Goal: Task Accomplishment & Management: Manage account settings

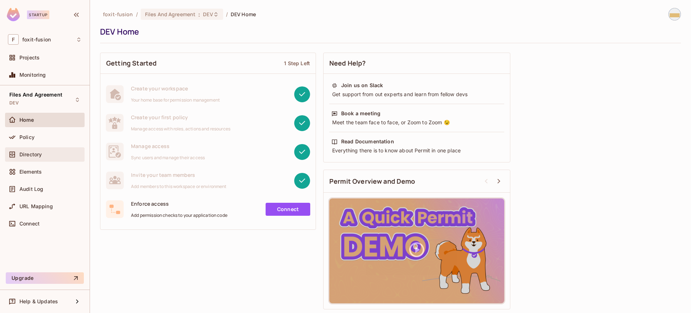
click at [32, 153] on span "Directory" at bounding box center [30, 155] width 22 height 6
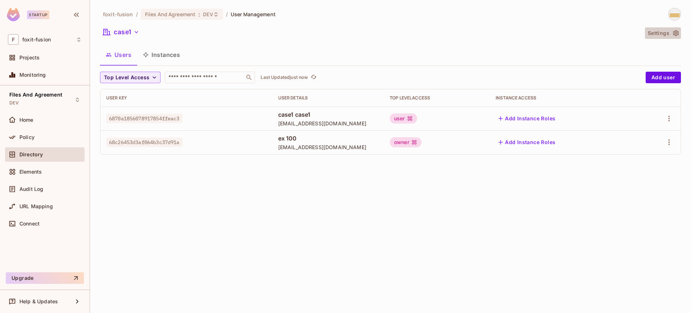
click at [663, 31] on button "Settings" at bounding box center [663, 33] width 36 height 12
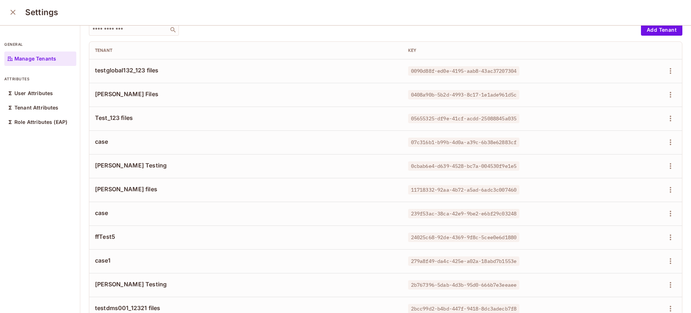
scroll to position [10, 0]
drag, startPoint x: 162, startPoint y: 72, endPoint x: 93, endPoint y: 72, distance: 69.1
click at [93, 72] on td "testglobal132_123 files" at bounding box center [245, 71] width 313 height 24
copy span "testglobal132_123 files"
click at [666, 72] on icon "button" at bounding box center [670, 70] width 9 height 9
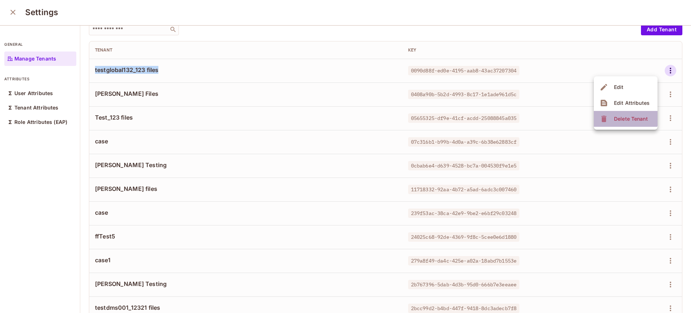
click at [620, 115] on div "Delete Tenant" at bounding box center [631, 118] width 34 height 7
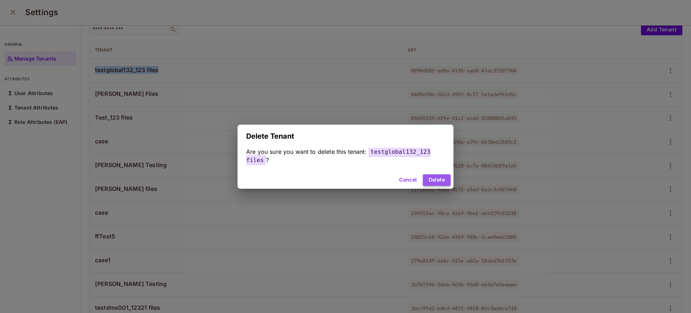
click at [445, 180] on button "Delete" at bounding box center [437, 180] width 28 height 12
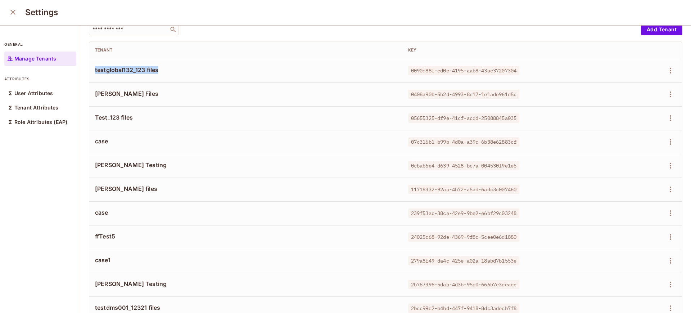
scroll to position [0, 0]
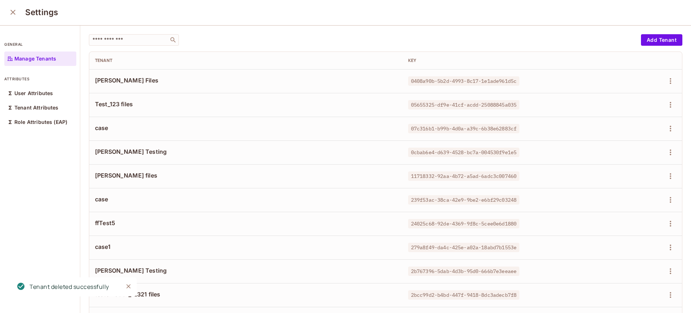
drag, startPoint x: 141, startPoint y: 103, endPoint x: 95, endPoint y: 105, distance: 46.1
click at [95, 105] on td "Test_123 files" at bounding box center [245, 105] width 313 height 24
drag, startPoint x: 143, startPoint y: 81, endPoint x: 94, endPoint y: 84, distance: 49.0
click at [94, 84] on td "[PERSON_NAME] Files" at bounding box center [245, 81] width 313 height 24
copy span "[PERSON_NAME] Files"
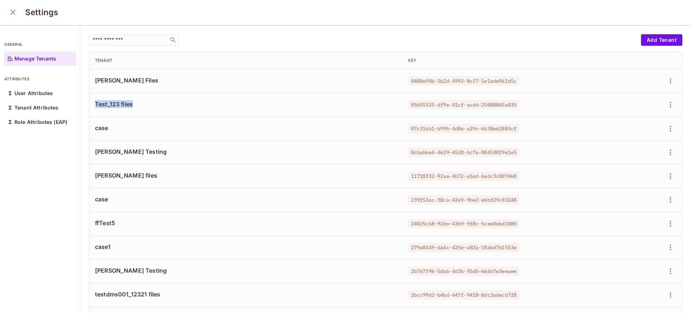
drag, startPoint x: 131, startPoint y: 105, endPoint x: 95, endPoint y: 105, distance: 36.0
click at [95, 105] on span "Test_123 files" at bounding box center [246, 104] width 302 height 8
copy span "Test_123 files"
click at [104, 127] on span "case" at bounding box center [246, 128] width 302 height 8
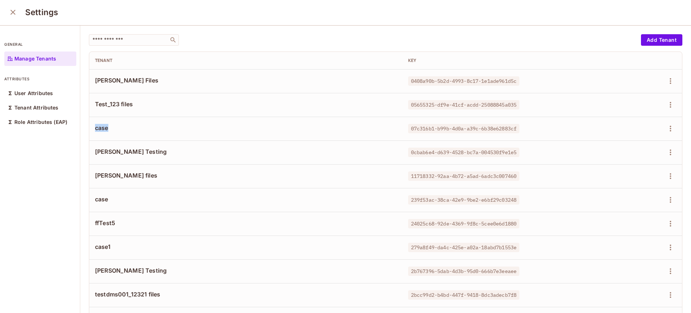
copy span "case"
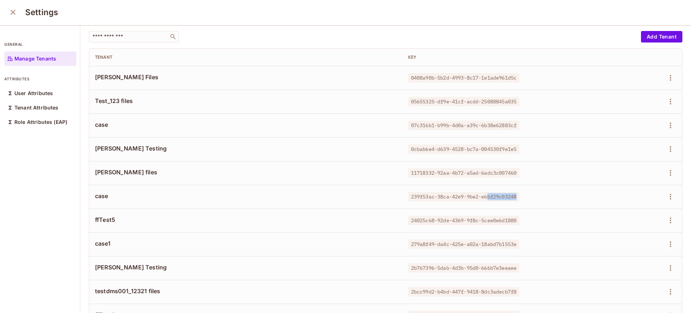
drag, startPoint x: 483, startPoint y: 192, endPoint x: 520, endPoint y: 193, distance: 36.7
click at [520, 193] on div "239f53ac-38ca-42e9-9be2-e6bf29c03248" at bounding box center [500, 196] width 185 height 7
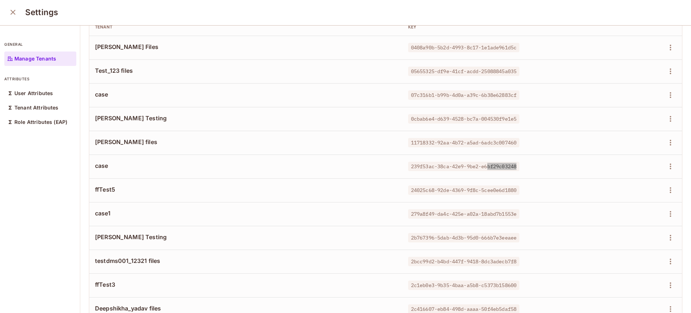
scroll to position [33, 0]
drag, startPoint x: 403, startPoint y: 95, endPoint x: 520, endPoint y: 94, distance: 117.4
click at [520, 94] on div "07c316b1-b99b-4d0a-a39c-6b38e62883cf" at bounding box center [500, 95] width 185 height 7
copy span "07c316b1-b99b-4d0a-a39c-6b38e62883cf"
drag, startPoint x: 514, startPoint y: 121, endPoint x: 399, endPoint y: 124, distance: 115.3
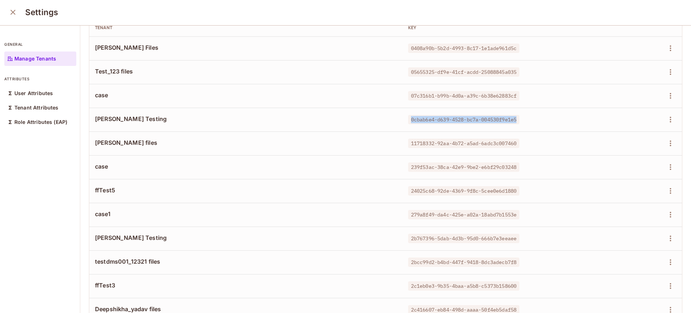
click at [403, 124] on td "0cbab6e4-d639-4528-bc7a-004530f9e1e5" at bounding box center [501, 120] width 196 height 24
copy span "0cbab6e4-d639-4528-bc7a-004530f9e1e5"
drag, startPoint x: 416, startPoint y: 119, endPoint x: 361, endPoint y: 123, distance: 55.2
click at [361, 123] on div "[PERSON_NAME] Testing" at bounding box center [246, 119] width 302 height 9
drag, startPoint x: 515, startPoint y: 121, endPoint x: 394, endPoint y: 116, distance: 120.3
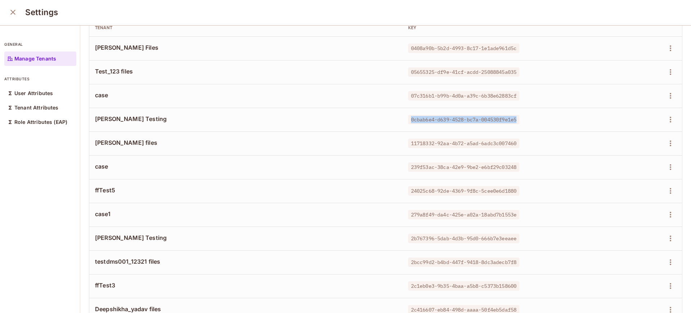
click at [403, 116] on td "0cbab6e4-d639-4528-bc7a-004530f9e1e5" at bounding box center [501, 120] width 196 height 24
copy span "0cbab6e4-d639-4528-bc7a-004530f9e1e5"
click at [666, 121] on icon "button" at bounding box center [670, 119] width 9 height 9
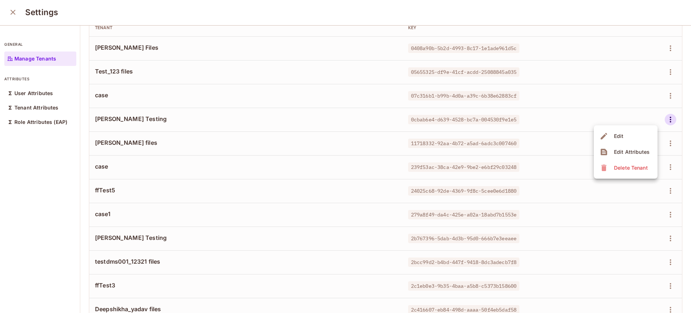
drag, startPoint x: 514, startPoint y: 239, endPoint x: 404, endPoint y: 233, distance: 110.7
click at [404, 233] on div at bounding box center [345, 156] width 691 height 313
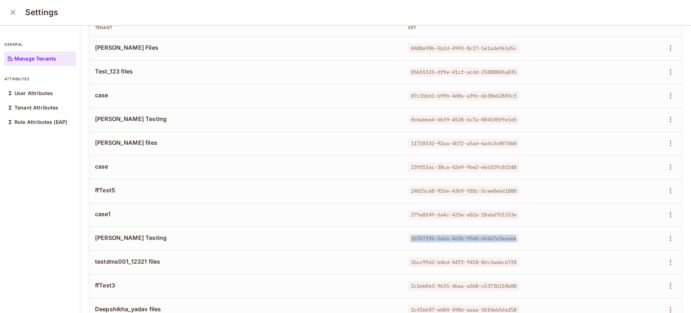
drag, startPoint x: 404, startPoint y: 239, endPoint x: 515, endPoint y: 239, distance: 111.3
click at [515, 239] on span "2b767396-5dab-4d3b-95d0-666b7e3eeaee" at bounding box center [463, 238] width 111 height 9
click at [666, 117] on icon "button" at bounding box center [670, 119] width 9 height 9
click at [610, 166] on div "Delete Tenant" at bounding box center [625, 168] width 50 height 12
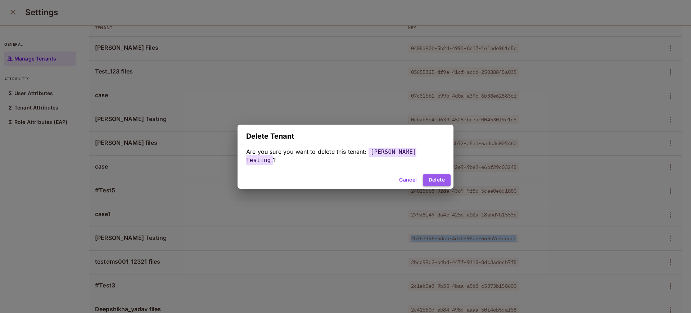
click at [423, 175] on button "Delete" at bounding box center [437, 180] width 28 height 12
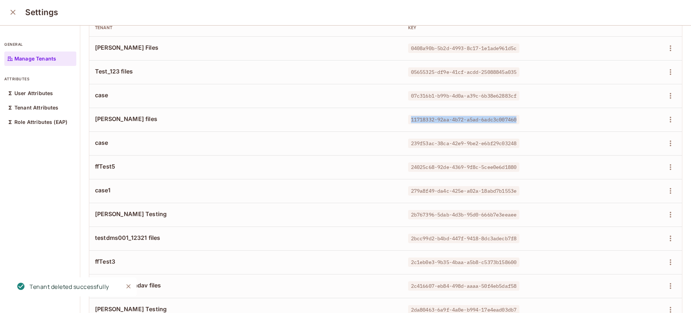
drag, startPoint x: 403, startPoint y: 118, endPoint x: 537, endPoint y: 120, distance: 134.7
click at [537, 120] on div "11718332-92aa-4b72-a5ad-6adc3c007460" at bounding box center [500, 119] width 185 height 7
copy span "11718332-92aa-4b72-a5ad-6adc3c007460"
click at [666, 120] on icon "button" at bounding box center [670, 119] width 9 height 9
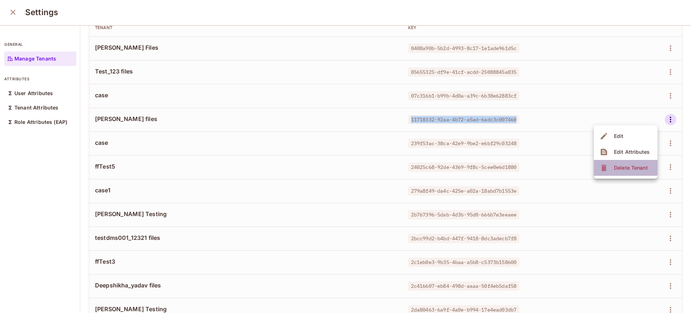
click at [612, 164] on span "Delete Tenant" at bounding box center [631, 168] width 38 height 12
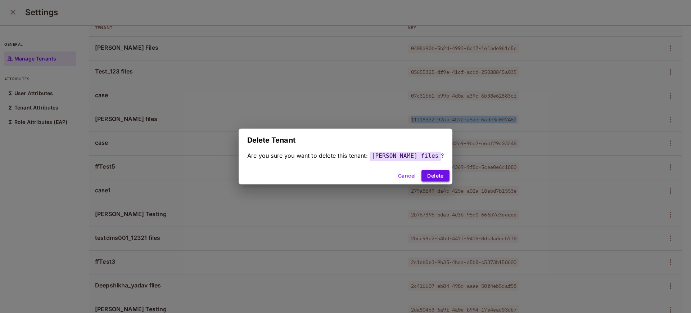
click at [425, 175] on button "Delete" at bounding box center [436, 176] width 28 height 12
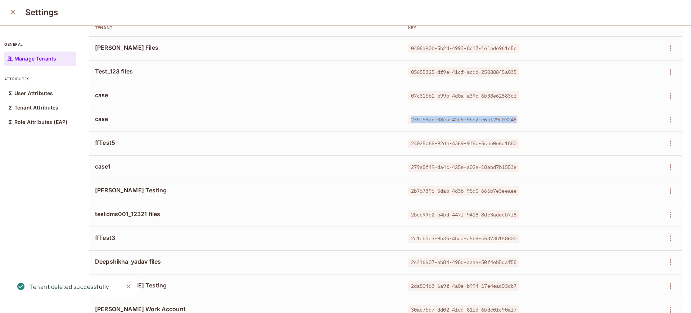
drag, startPoint x: 403, startPoint y: 119, endPoint x: 523, endPoint y: 120, distance: 119.9
click at [523, 120] on div "239f53ac-38ca-42e9-9be2-e6bf29c03248" at bounding box center [500, 119] width 185 height 7
copy span "239f53ac-38ca-42e9-9be2-e6bf29c03248"
click at [408, 143] on span "24025c68-92de-4369-9f8c-5cee0e6d1880" at bounding box center [463, 143] width 111 height 9
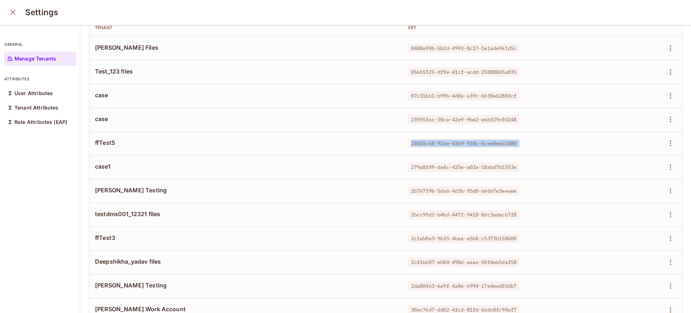
click at [408, 143] on span "24025c68-92de-4369-9f8c-5cee0e6d1880" at bounding box center [463, 143] width 111 height 9
copy tr "24025c68-92de-4369-9f8c-5cee0e6d1880"
click at [419, 142] on span "24025c68-92de-4369-9f8c-5cee0e6d1880" at bounding box center [463, 143] width 111 height 9
drag, startPoint x: 513, startPoint y: 145, endPoint x: 402, endPoint y: 143, distance: 111.3
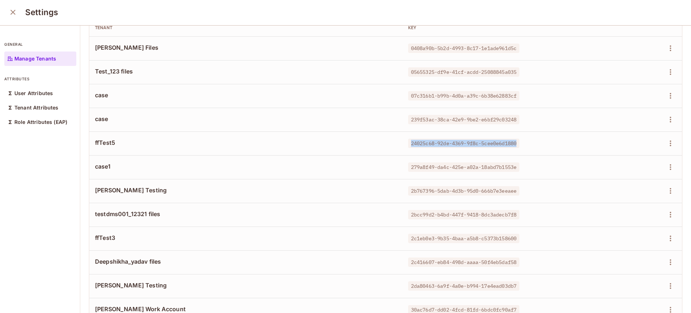
click at [408, 143] on span "24025c68-92de-4369-9f8c-5cee0e6d1880" at bounding box center [463, 143] width 111 height 9
drag, startPoint x: 403, startPoint y: 166, endPoint x: 515, endPoint y: 164, distance: 112.0
click at [515, 164] on span "279a8f49-da4c-425e-a02a-18abd7b1553e" at bounding box center [463, 166] width 111 height 9
drag, startPoint x: 403, startPoint y: 190, endPoint x: 517, endPoint y: 189, distance: 114.2
click at [517, 189] on div "2b767396-5dab-4d3b-95d0-666b7e3eeaee" at bounding box center [500, 190] width 185 height 7
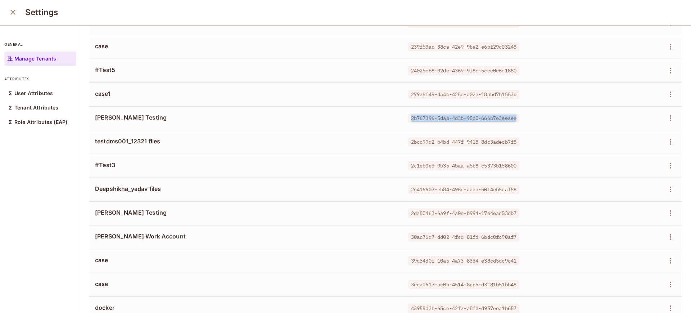
scroll to position [107, 0]
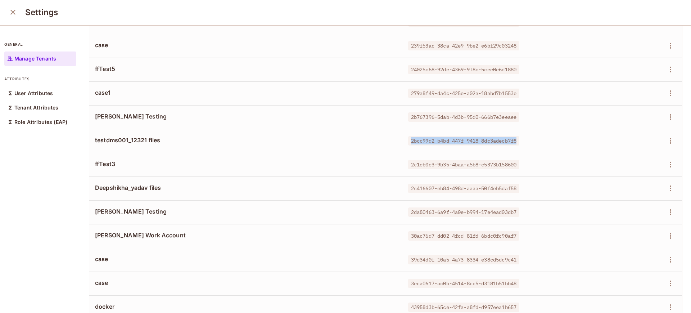
drag, startPoint x: 403, startPoint y: 141, endPoint x: 526, endPoint y: 138, distance: 123.2
click at [526, 138] on div "2bcc99d2-b4bd-447f-9418-8dc3adecb7f8" at bounding box center [500, 140] width 185 height 7
drag, startPoint x: 404, startPoint y: 164, endPoint x: 514, endPoint y: 165, distance: 110.2
click at [514, 165] on span "2c1eb0e3-9b35-4baa-a5b8-c5373b158600" at bounding box center [463, 164] width 111 height 9
drag, startPoint x: 403, startPoint y: 188, endPoint x: 517, endPoint y: 189, distance: 114.1
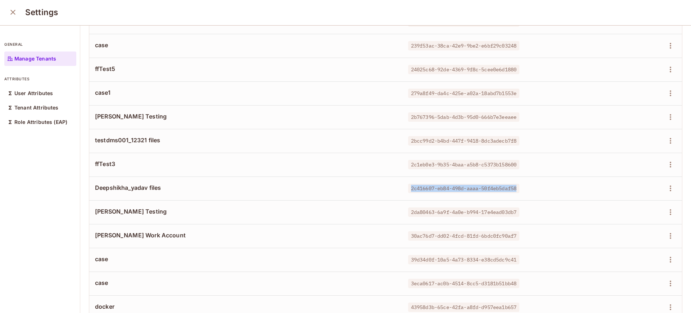
click at [517, 189] on div "2c416607-eb84-498d-aaaa-50f4eb5daf58" at bounding box center [500, 188] width 185 height 7
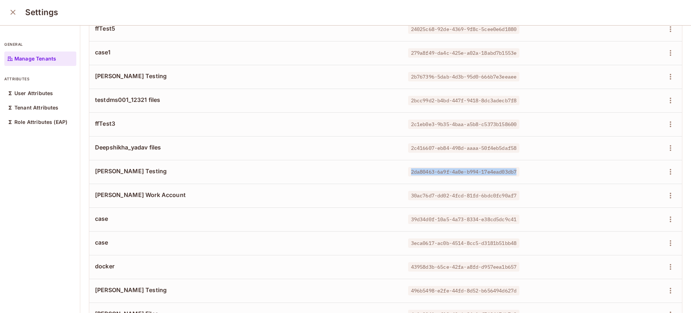
drag, startPoint x: 404, startPoint y: 172, endPoint x: 517, endPoint y: 170, distance: 112.7
click at [517, 170] on div "2da80463-6a9f-4a0e-b994-17e4ead03db7" at bounding box center [500, 171] width 185 height 7
click at [670, 171] on icon "button" at bounding box center [670, 172] width 1 height 6
click at [630, 217] on div "Delete Tenant" at bounding box center [631, 219] width 34 height 7
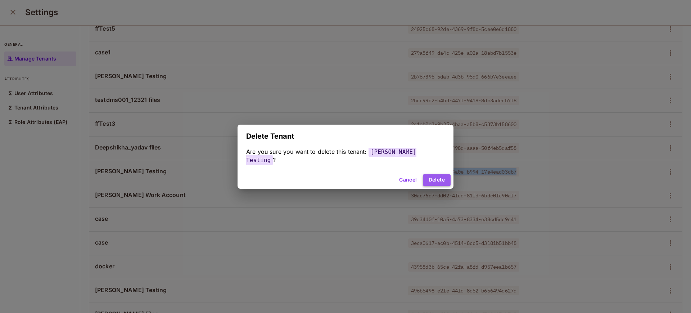
click at [434, 175] on button "Delete" at bounding box center [437, 180] width 28 height 12
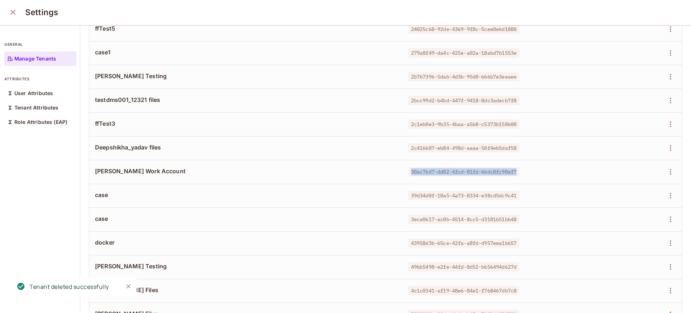
drag, startPoint x: 404, startPoint y: 171, endPoint x: 528, endPoint y: 173, distance: 124.6
click at [528, 173] on div "30ac76d7-dd02-4fcd-81fd-6bdc0fc90af7" at bounding box center [500, 171] width 185 height 7
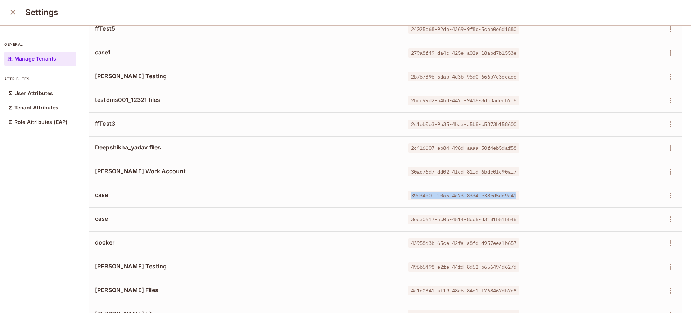
drag, startPoint x: 404, startPoint y: 196, endPoint x: 515, endPoint y: 197, distance: 110.5
click at [515, 197] on span "39d34d0f-10a5-4a73-8334-e38cd5dc9c41" at bounding box center [463, 195] width 111 height 9
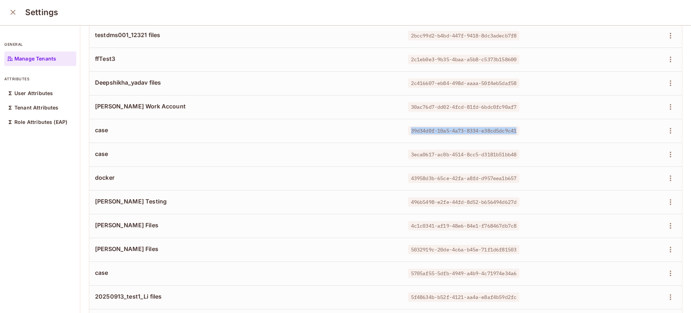
scroll to position [212, 0]
drag, startPoint x: 404, startPoint y: 153, endPoint x: 420, endPoint y: 152, distance: 15.5
click at [420, 152] on span "3eca0617-ac0b-4514-8cc5-d3181b51bb48" at bounding box center [463, 153] width 111 height 9
drag, startPoint x: 402, startPoint y: 153, endPoint x: 514, endPoint y: 152, distance: 112.0
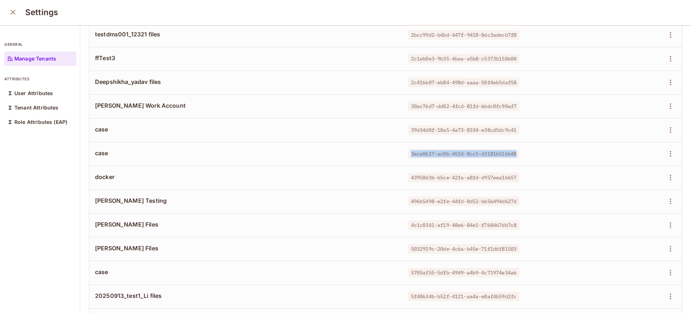
click at [514, 152] on span "3eca0617-ac0b-4514-8cc5-d3181b51bb48" at bounding box center [463, 153] width 111 height 9
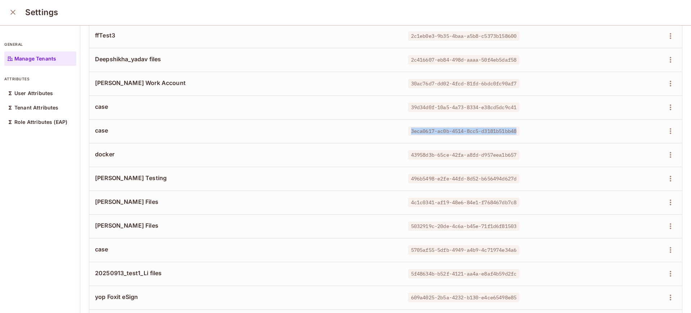
scroll to position [236, 0]
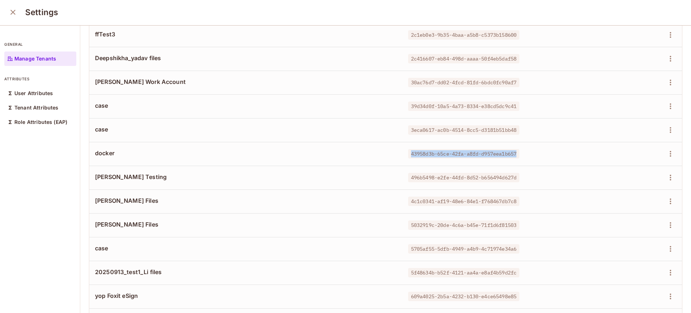
drag, startPoint x: 403, startPoint y: 153, endPoint x: 533, endPoint y: 147, distance: 130.8
click at [533, 147] on td "43958d3b-65ce-42fa-a8fd-d957eea1b657" at bounding box center [501, 154] width 196 height 24
drag, startPoint x: 403, startPoint y: 178, endPoint x: 535, endPoint y: 178, distance: 131.4
click at [535, 178] on div "496b5498-e2fe-44fd-8d52-b656494d627d" at bounding box center [500, 177] width 185 height 7
click at [666, 175] on icon "button" at bounding box center [670, 177] width 9 height 9
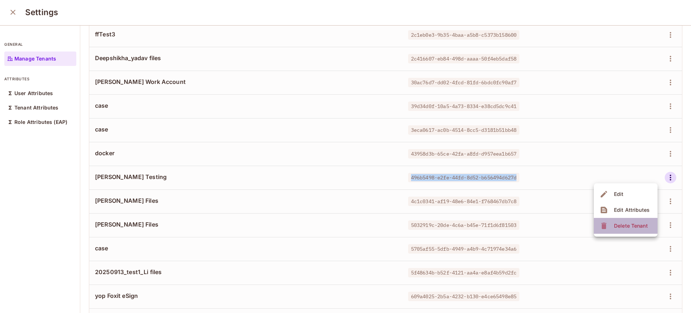
click at [611, 221] on div "Delete Tenant" at bounding box center [625, 226] width 50 height 12
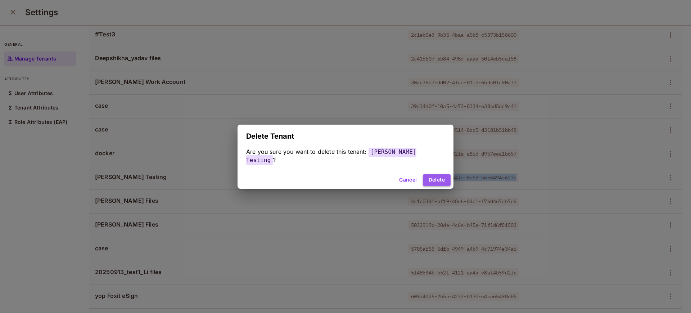
click at [429, 175] on button "Delete" at bounding box center [437, 180] width 28 height 12
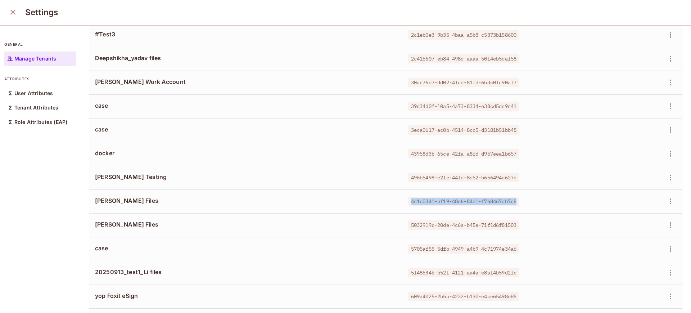
drag, startPoint x: 403, startPoint y: 202, endPoint x: 529, endPoint y: 199, distance: 125.7
click at [529, 199] on div "4c1c0341-af19-48e6-84e1-f768467db7c8" at bounding box center [500, 201] width 185 height 7
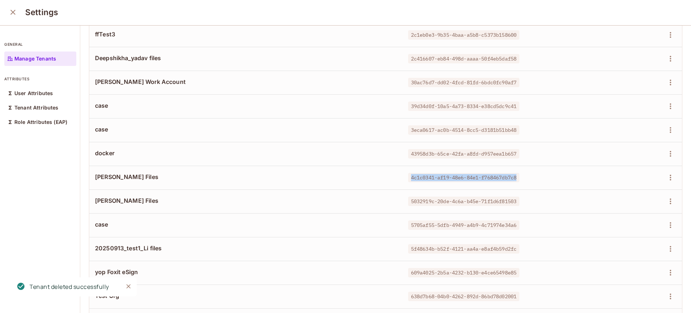
drag, startPoint x: 403, startPoint y: 178, endPoint x: 522, endPoint y: 171, distance: 119.0
click at [522, 171] on td "4c1c0341-af19-48e6-84e1-f768467db7c8" at bounding box center [501, 178] width 196 height 24
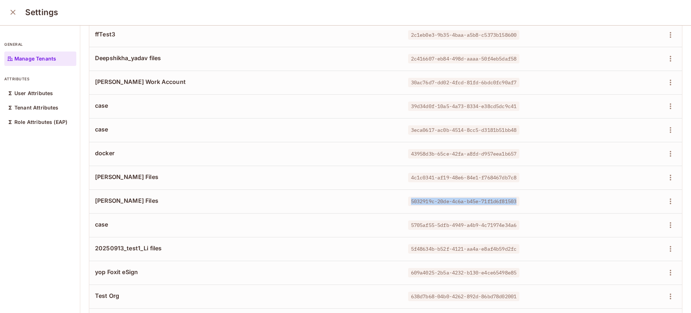
drag, startPoint x: 403, startPoint y: 200, endPoint x: 522, endPoint y: 195, distance: 118.9
click at [522, 195] on td "5032919c-20de-4c6a-b45e-71f1d6f81503" at bounding box center [501, 201] width 196 height 24
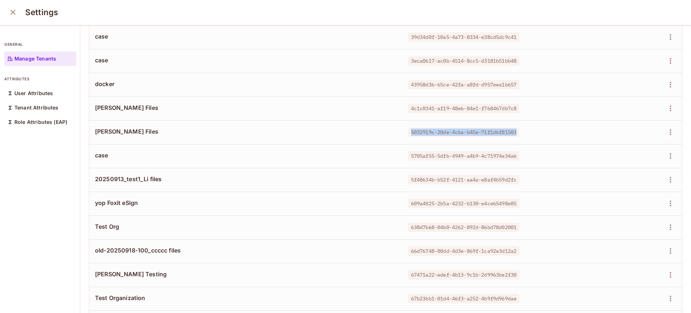
scroll to position [327, 0]
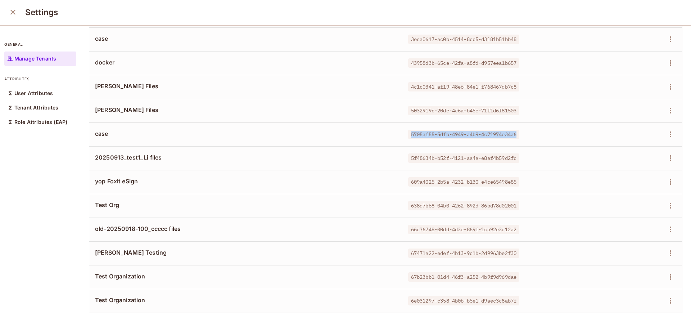
drag, startPoint x: 403, startPoint y: 133, endPoint x: 527, endPoint y: 134, distance: 123.9
click at [527, 134] on div "5705af55-5dfb-4949-a4b9-4c71974e34a6" at bounding box center [500, 134] width 185 height 7
drag, startPoint x: 403, startPoint y: 157, endPoint x: 519, endPoint y: 155, distance: 116.3
click at [519, 155] on div "5f48634b-b52f-4121-aa4a-e8af4b59d2fc" at bounding box center [500, 157] width 185 height 7
drag, startPoint x: 402, startPoint y: 181, endPoint x: 524, endPoint y: 184, distance: 121.4
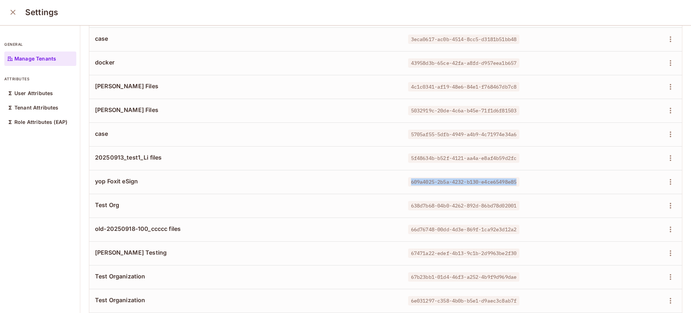
click at [524, 184] on div "609a4025-2b5a-4232-b130-e4ce65498e85" at bounding box center [500, 181] width 185 height 7
click at [666, 181] on icon "button" at bounding box center [670, 182] width 9 height 9
click at [620, 226] on div "Delete Tenant" at bounding box center [631, 229] width 34 height 7
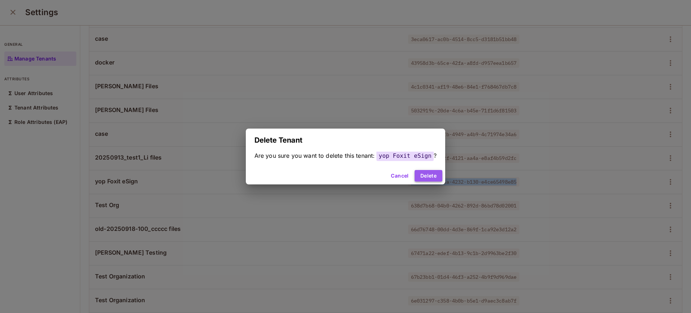
click at [422, 175] on button "Delete" at bounding box center [429, 176] width 28 height 12
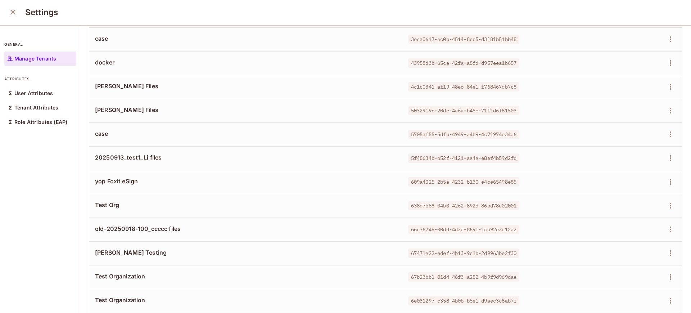
click at [413, 206] on span "638d7b68-04b0-4262-892d-86bd78d02001" at bounding box center [463, 205] width 111 height 9
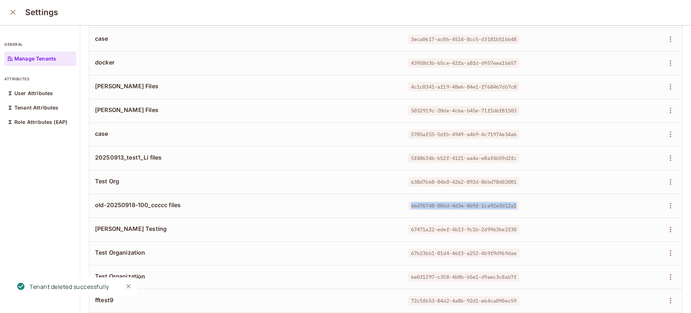
drag, startPoint x: 403, startPoint y: 206, endPoint x: 520, endPoint y: 207, distance: 117.0
click at [520, 207] on div "66d76748-00dd-4d3e-869f-1ca92e3d12a2" at bounding box center [500, 205] width 185 height 7
drag, startPoint x: 403, startPoint y: 182, endPoint x: 516, endPoint y: 180, distance: 113.1
click at [516, 180] on div "638d7b68-04b0-4262-892d-86bd78d02001" at bounding box center [500, 181] width 185 height 7
drag, startPoint x: 404, startPoint y: 206, endPoint x: 513, endPoint y: 207, distance: 109.5
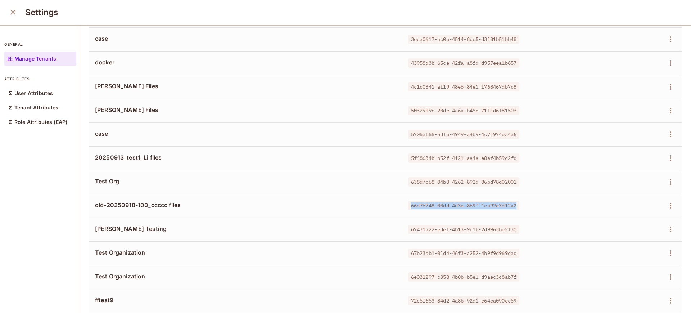
click at [513, 207] on span "66d76748-00dd-4d3e-869f-1ca92e3d12a2" at bounding box center [463, 205] width 111 height 9
drag, startPoint x: 403, startPoint y: 229, endPoint x: 524, endPoint y: 232, distance: 121.4
click at [524, 232] on div "67471a22-edef-4b13-9c1b-2d9963be2f30" at bounding box center [500, 229] width 185 height 7
click at [666, 226] on icon "button" at bounding box center [670, 229] width 9 height 9
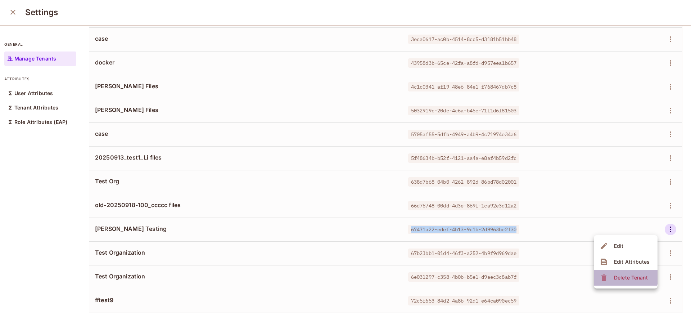
click at [618, 276] on div "Delete Tenant" at bounding box center [631, 277] width 34 height 7
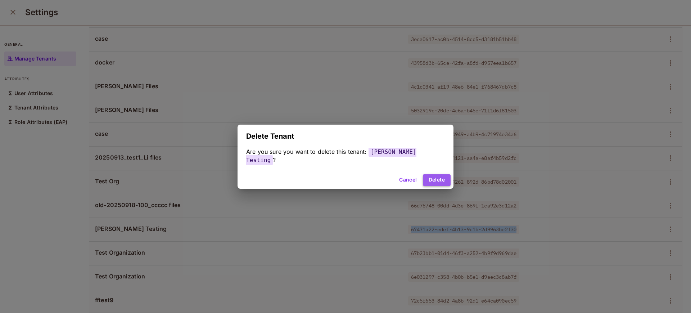
click at [430, 175] on button "Delete" at bounding box center [437, 180] width 28 height 12
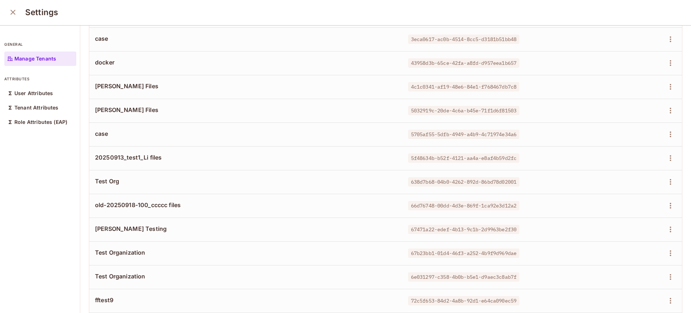
click at [431, 255] on span "67b23bb1-01d4-46f3-a252-4b9f9d969dae" at bounding box center [463, 252] width 111 height 9
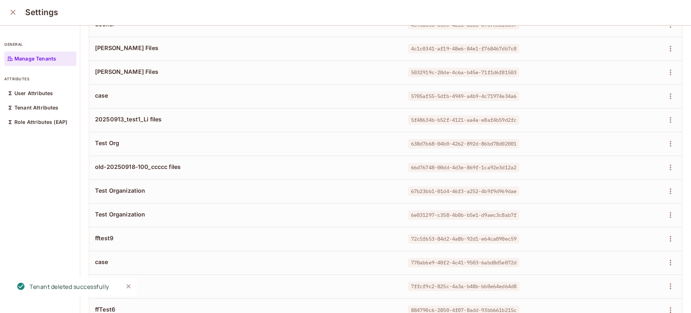
scroll to position [365, 0]
drag, startPoint x: 402, startPoint y: 191, endPoint x: 515, endPoint y: 196, distance: 113.2
click at [515, 196] on td "67b23bb1-01d4-46f3-a252-4b9f9d969dae" at bounding box center [501, 191] width 196 height 24
drag, startPoint x: 404, startPoint y: 214, endPoint x: 532, endPoint y: 215, distance: 128.6
click at [532, 215] on div "6e031297-c358-4b0b-b5e1-d9aec3c8ab7f" at bounding box center [500, 214] width 185 height 7
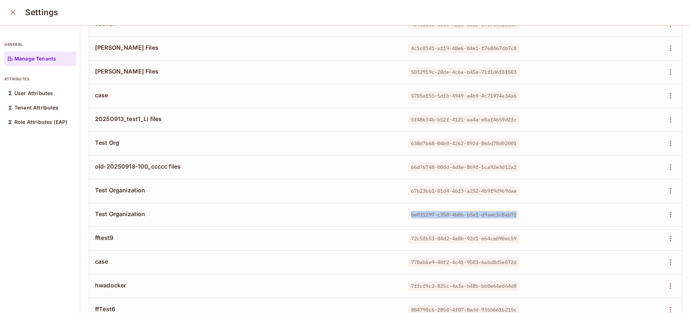
scroll to position [464, 0]
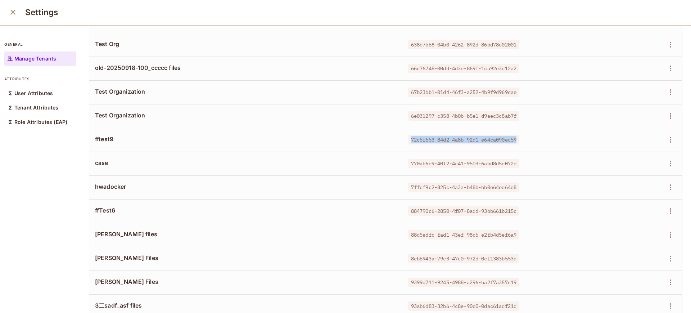
drag, startPoint x: 403, startPoint y: 139, endPoint x: 516, endPoint y: 141, distance: 113.8
click at [516, 141] on div "72c5f653-84d2-4a8b-92d1-e64ca090ec59" at bounding box center [500, 139] width 185 height 7
drag, startPoint x: 404, startPoint y: 162, endPoint x: 525, endPoint y: 162, distance: 121.3
click at [525, 162] on div "770ab6e9-40f2-4c41-9503-6abd8d5e072d" at bounding box center [500, 163] width 185 height 7
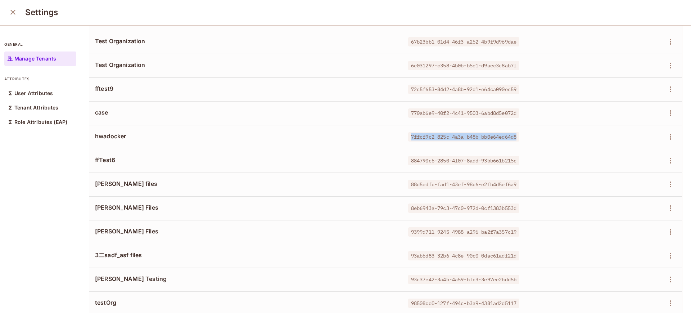
drag, startPoint x: 404, startPoint y: 137, endPoint x: 516, endPoint y: 140, distance: 112.0
click at [516, 140] on span "7ffcf9c2-825c-4a3a-b48b-bb0e64ed64d8" at bounding box center [463, 136] width 111 height 9
drag, startPoint x: 403, startPoint y: 162, endPoint x: 519, endPoint y: 162, distance: 115.6
click at [519, 162] on div "884790c6-2850-4f07-8add-93bb661b215c" at bounding box center [500, 160] width 185 height 7
drag, startPoint x: 404, startPoint y: 183, endPoint x: 520, endPoint y: 184, distance: 116.3
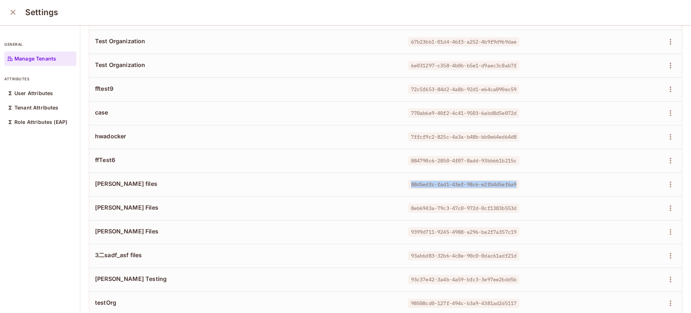
click at [520, 184] on div "88d5edfc-fad1-43ef-98c6-e2fb4d5ef6a9" at bounding box center [500, 184] width 185 height 7
click at [666, 184] on icon "button" at bounding box center [670, 184] width 9 height 9
click at [629, 234] on div "Delete Tenant" at bounding box center [631, 232] width 34 height 7
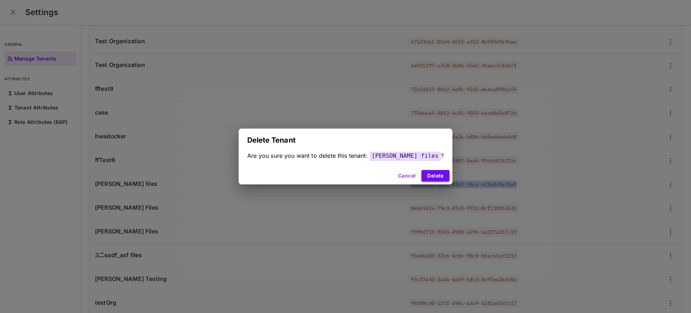
click at [430, 175] on button "Delete" at bounding box center [436, 176] width 28 height 12
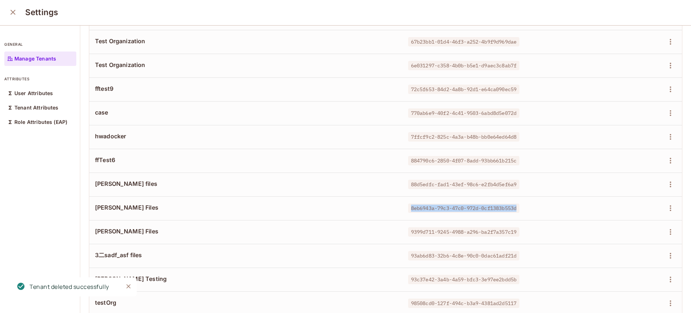
drag, startPoint x: 403, startPoint y: 207, endPoint x: 521, endPoint y: 207, distance: 118.5
click at [521, 207] on div "8eb6943a-79c3-47c0-972d-0cf1383b553d" at bounding box center [500, 208] width 185 height 7
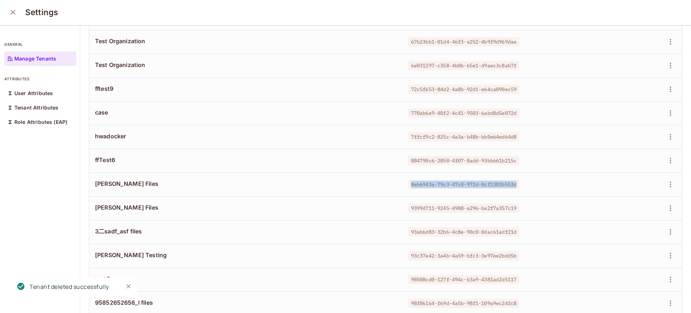
drag, startPoint x: 404, startPoint y: 185, endPoint x: 535, endPoint y: 176, distance: 131.4
click at [535, 176] on td "8eb6943a-79c3-47c0-972d-0cf1383b553d" at bounding box center [501, 184] width 196 height 24
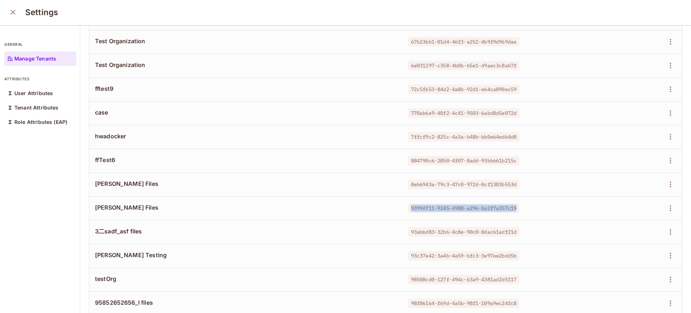
drag, startPoint x: 403, startPoint y: 207, endPoint x: 526, endPoint y: 210, distance: 123.9
click at [526, 210] on div "9399d711-9245-4988-a296-ba2f7a357c19" at bounding box center [500, 208] width 185 height 7
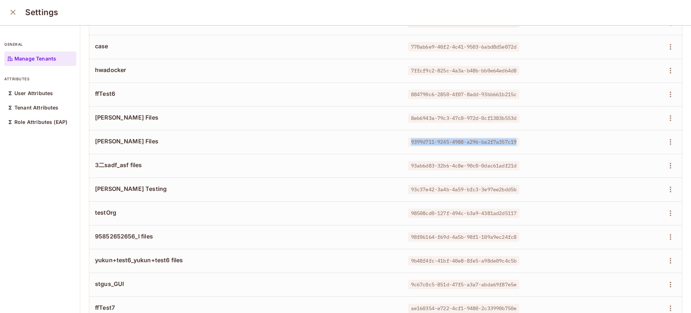
scroll to position [585, 0]
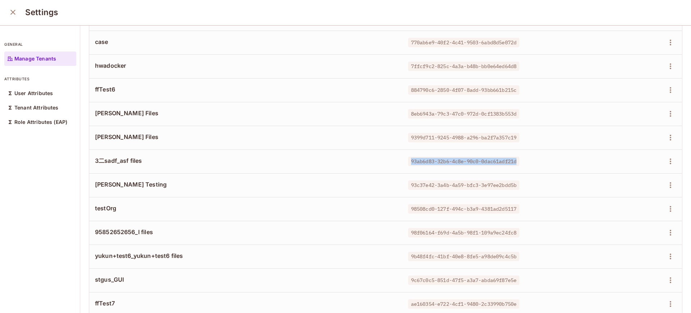
drag, startPoint x: 401, startPoint y: 162, endPoint x: 517, endPoint y: 160, distance: 116.0
click at [517, 160] on div "93ab6d83-32b6-4c8e-90c0-0dac61adf21d" at bounding box center [500, 161] width 185 height 7
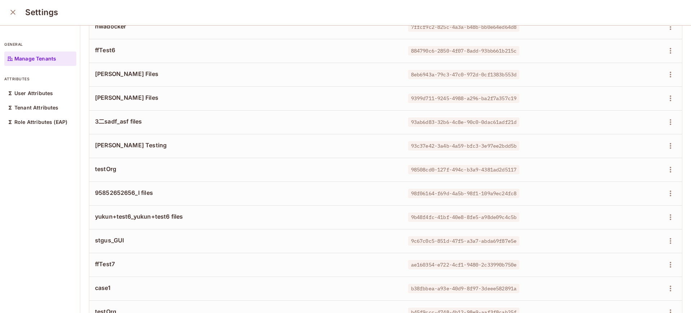
click at [408, 147] on span "93c37e42-3a4b-4a59-bfc3-3e97ee2bdd5b" at bounding box center [463, 145] width 111 height 9
drag, startPoint x: 404, startPoint y: 146, endPoint x: 525, endPoint y: 148, distance: 121.4
click at [525, 148] on div "93c37e42-3a4b-4a59-bfc3-3e97ee2bdd5b" at bounding box center [500, 145] width 185 height 7
click at [666, 148] on icon "button" at bounding box center [670, 146] width 9 height 9
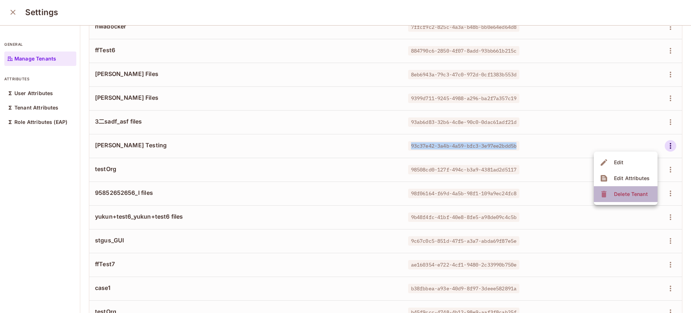
click at [623, 193] on div "Delete Tenant" at bounding box center [631, 193] width 34 height 7
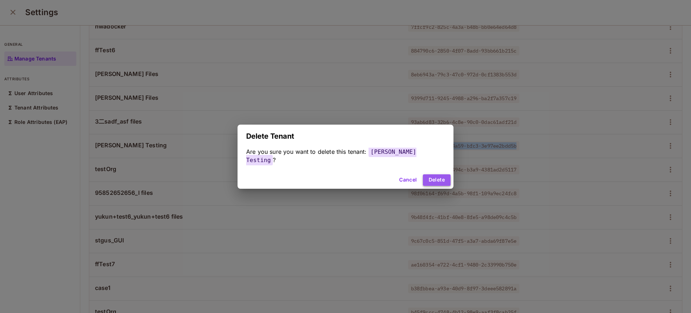
click at [427, 174] on button "Delete" at bounding box center [437, 180] width 28 height 12
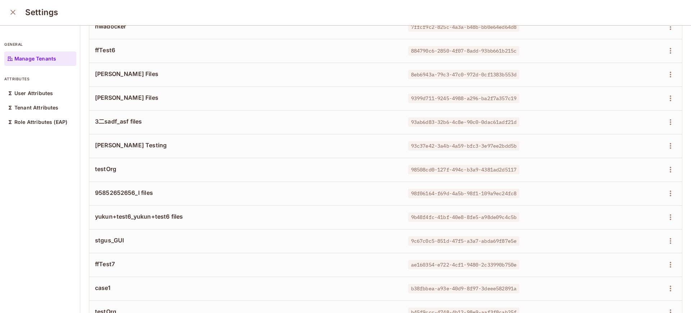
click at [425, 169] on span "98508cd0-127f-494c-b3a9-4381ad2d5117" at bounding box center [463, 169] width 111 height 9
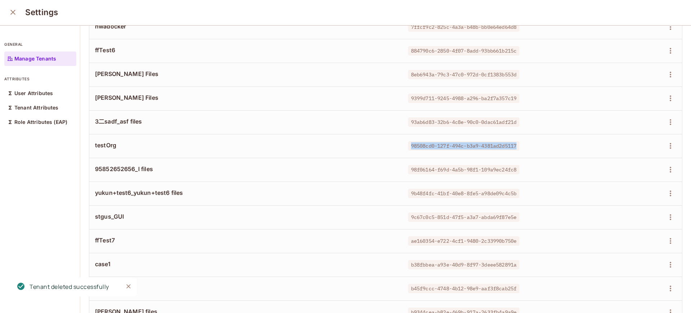
drag, startPoint x: 403, startPoint y: 147, endPoint x: 533, endPoint y: 136, distance: 130.8
click at [533, 136] on td "98508cd0-127f-494c-b3a9-4381ad2d5117" at bounding box center [501, 146] width 196 height 24
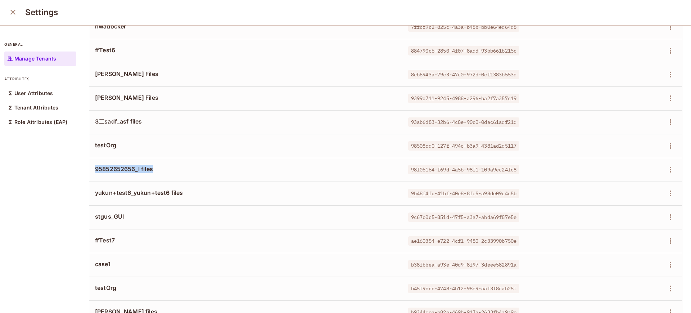
drag, startPoint x: 96, startPoint y: 168, endPoint x: 154, endPoint y: 166, distance: 58.4
click at [154, 166] on span "95852652656_l files" at bounding box center [246, 169] width 302 height 8
drag, startPoint x: 403, startPoint y: 169, endPoint x: 517, endPoint y: 175, distance: 114.3
click at [517, 175] on td "98f06164-f69d-4a5b-98f1-109a9ec24fc8" at bounding box center [501, 170] width 196 height 24
drag, startPoint x: 403, startPoint y: 192, endPoint x: 535, endPoint y: 190, distance: 131.4
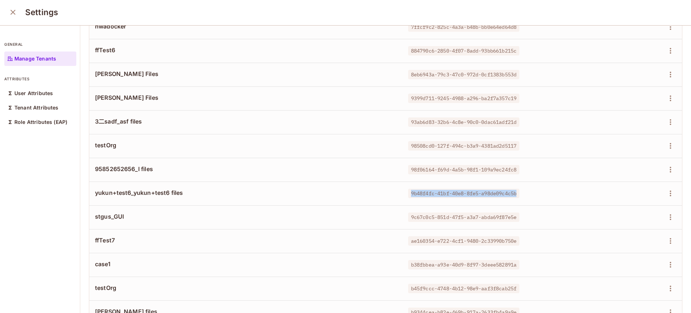
click at [535, 190] on div "9b48f4fc-41bf-40e8-8fe5-a98de09c4c5b" at bounding box center [500, 193] width 185 height 7
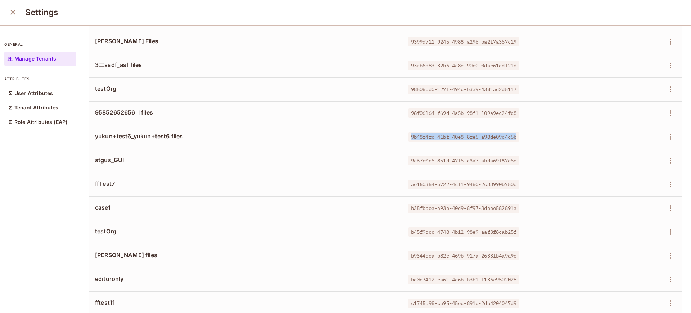
scroll to position [682, 0]
drag, startPoint x: 403, startPoint y: 159, endPoint x: 524, endPoint y: 162, distance: 121.0
click at [524, 162] on div "9c67c0c5-851d-47f5-a3a7-abda69f87e5e" at bounding box center [500, 159] width 185 height 7
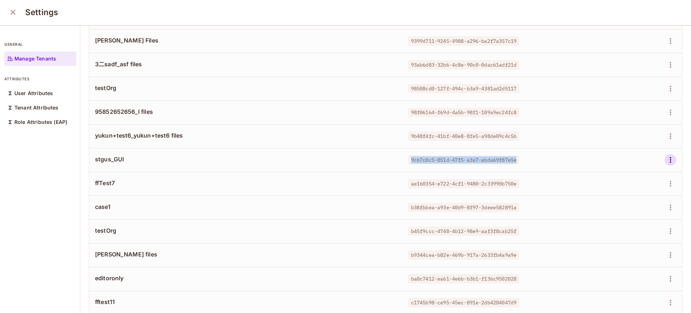
click at [666, 156] on icon "button" at bounding box center [670, 160] width 9 height 9
click at [611, 206] on div "Delete Tenant" at bounding box center [625, 208] width 50 height 12
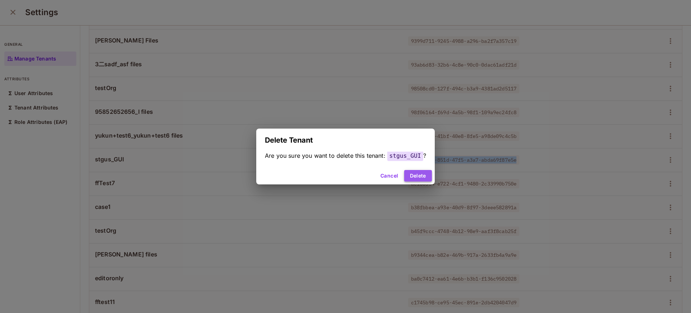
click at [421, 176] on button "Delete" at bounding box center [418, 176] width 28 height 12
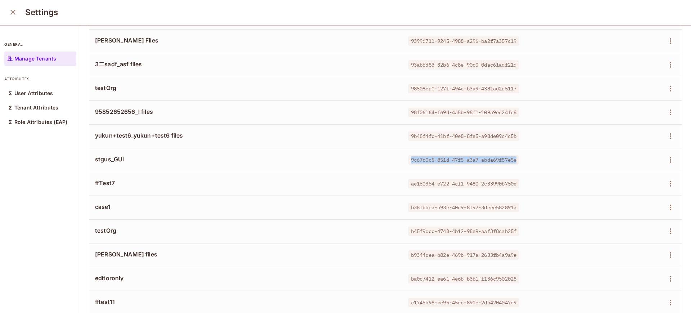
click at [421, 163] on span "9c67c0c5-851d-47f5-a3a7-abda69f87e5e" at bounding box center [463, 159] width 111 height 9
drag, startPoint x: 403, startPoint y: 160, endPoint x: 524, endPoint y: 161, distance: 120.6
click at [524, 161] on div "ae160354-e722-4cf1-9480-2c33990b750e" at bounding box center [500, 159] width 185 height 7
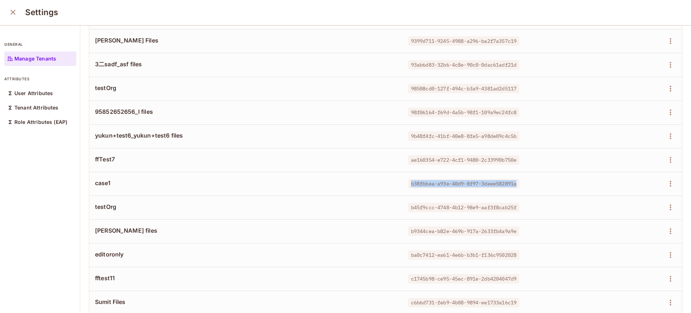
drag, startPoint x: 402, startPoint y: 181, endPoint x: 517, endPoint y: 187, distance: 115.3
click at [517, 187] on div "b38fbbea-a93e-40d9-8f97-3deee582891a" at bounding box center [500, 183] width 185 height 7
click at [666, 186] on icon "button" at bounding box center [670, 183] width 9 height 9
click at [610, 229] on div "Delete Tenant" at bounding box center [625, 232] width 50 height 12
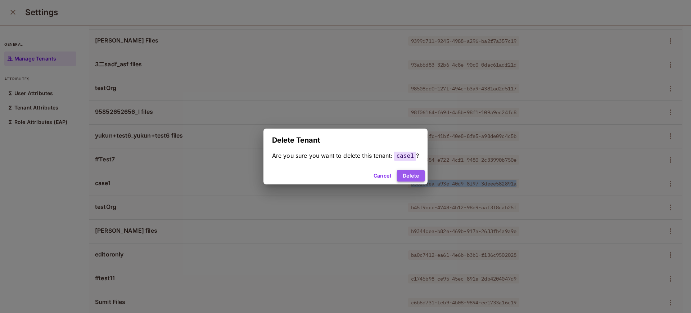
click at [407, 177] on button "Delete" at bounding box center [411, 176] width 28 height 12
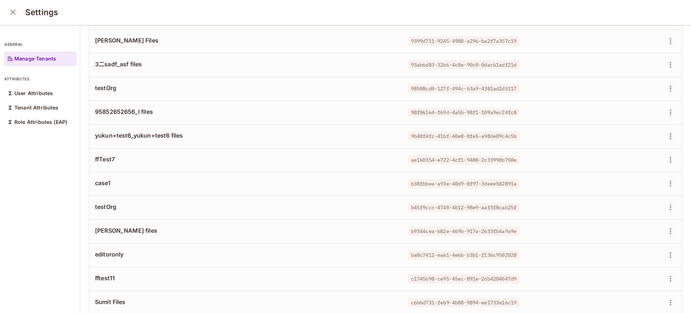
click at [408, 207] on span "b45f9ccc-4748-4b12-98e9-aaf3f8cab25f" at bounding box center [463, 207] width 111 height 9
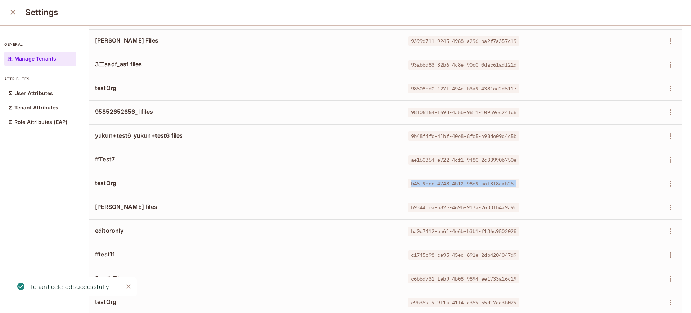
drag, startPoint x: 404, startPoint y: 185, endPoint x: 529, endPoint y: 188, distance: 125.0
click at [529, 188] on td "b45f9ccc-4748-4b12-98e9-aaf3f8cab25f" at bounding box center [501, 184] width 196 height 24
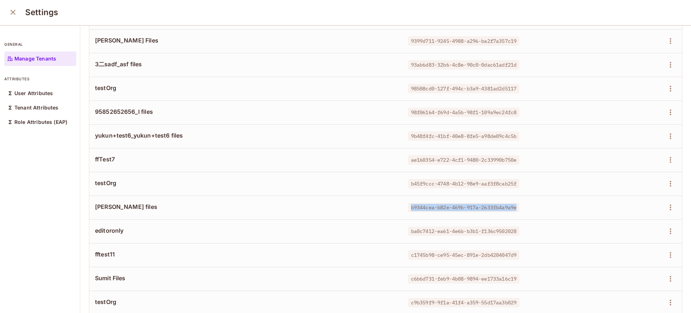
drag, startPoint x: 403, startPoint y: 206, endPoint x: 538, endPoint y: 202, distance: 135.4
click at [538, 202] on td "b9344cea-b82e-469b-917a-2633fb4a9a9e" at bounding box center [501, 208] width 196 height 24
click at [666, 207] on icon "button" at bounding box center [670, 207] width 9 height 9
click at [617, 255] on div "Delete Tenant" at bounding box center [631, 255] width 34 height 7
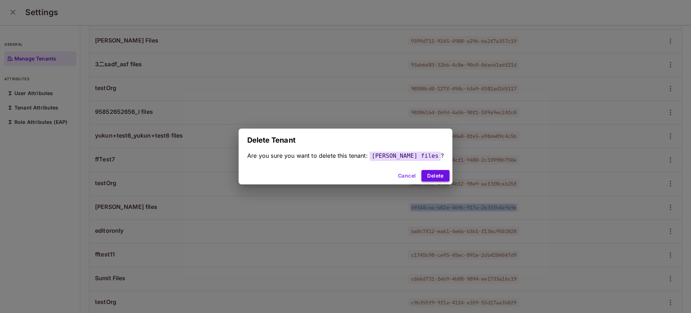
click at [422, 172] on button "Delete" at bounding box center [436, 176] width 28 height 12
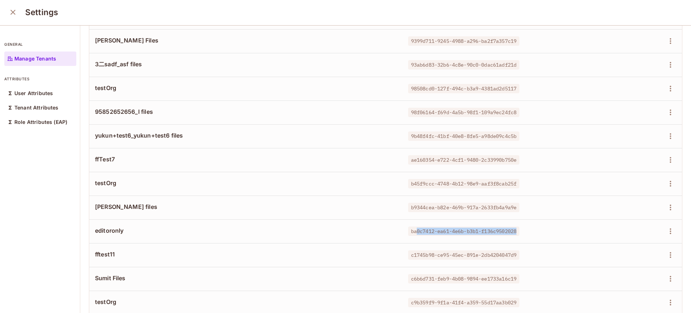
drag, startPoint x: 408, startPoint y: 231, endPoint x: 521, endPoint y: 228, distance: 113.5
click at [521, 228] on div "ba0c7412-ea61-4e6b-b3b1-f136c9502028" at bounding box center [500, 231] width 185 height 7
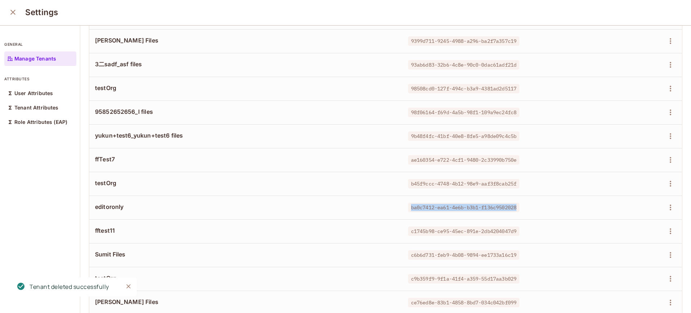
drag, startPoint x: 404, startPoint y: 207, endPoint x: 518, endPoint y: 206, distance: 114.2
click at [518, 206] on div "ba0c7412-ea61-4e6b-b3b1-f136c9502028" at bounding box center [500, 207] width 185 height 7
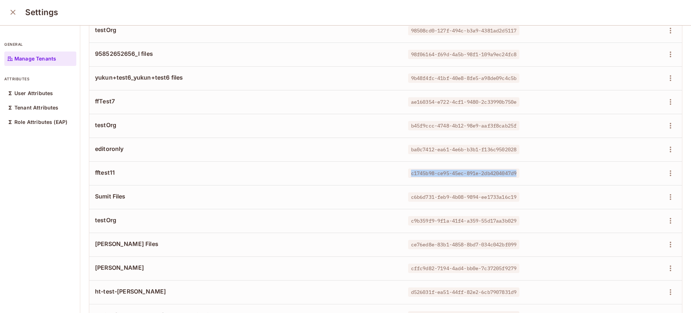
drag, startPoint x: 404, startPoint y: 173, endPoint x: 521, endPoint y: 175, distance: 117.4
click at [521, 175] on div "c1745b98-ce95-45ec-891e-2db4204047d9" at bounding box center [500, 173] width 185 height 7
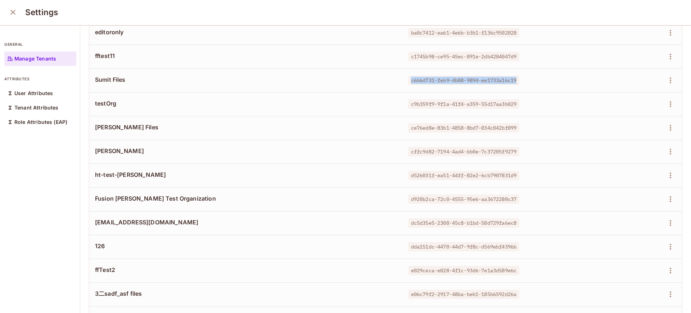
drag, startPoint x: 402, startPoint y: 80, endPoint x: 522, endPoint y: 81, distance: 120.3
click at [522, 81] on div "c6b6d731-feb9-4b08-9894-ee1733a16c19" at bounding box center [500, 80] width 185 height 7
drag, startPoint x: 403, startPoint y: 106, endPoint x: 522, endPoint y: 106, distance: 119.2
click at [522, 106] on div "c9b359f9-9f1a-41f4-a359-55d17aa3b029" at bounding box center [500, 103] width 185 height 7
drag, startPoint x: 403, startPoint y: 127, endPoint x: 514, endPoint y: 127, distance: 111.3
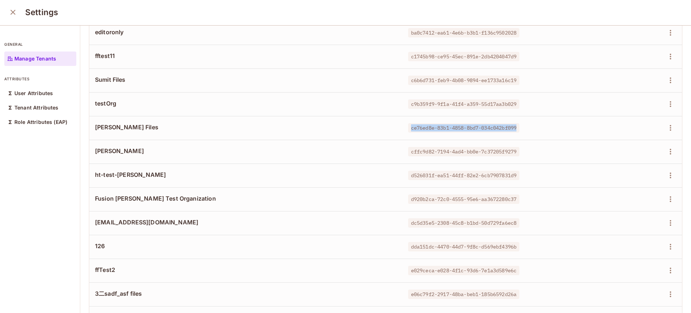
click at [514, 127] on span "ce76ed8e-83b1-4858-8bd7-034c042bf099" at bounding box center [463, 127] width 111 height 9
drag, startPoint x: 402, startPoint y: 152, endPoint x: 540, endPoint y: 152, distance: 138.3
click at [540, 152] on div "cffc9d82-7194-4ad4-bb0e-7c37205f9279" at bounding box center [500, 151] width 185 height 7
drag, startPoint x: 404, startPoint y: 175, endPoint x: 527, endPoint y: 174, distance: 122.8
click at [527, 174] on div "d526031f-ea51-44ff-82e2-6cb7907831d9" at bounding box center [500, 175] width 185 height 7
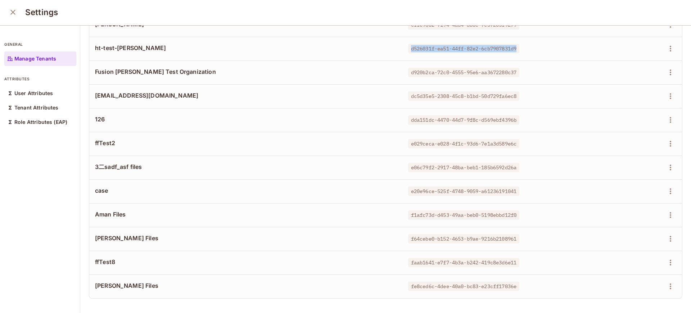
scroll to position [990, 0]
drag, startPoint x: 402, startPoint y: 65, endPoint x: 522, endPoint y: 66, distance: 119.9
click at [522, 69] on div "d920b2ca-72c0-4555-95e6-aa3672280c37" at bounding box center [500, 72] width 185 height 7
drag, startPoint x: 403, startPoint y: 90, endPoint x: 525, endPoint y: 90, distance: 121.7
click at [525, 93] on div "dc5d35e5-2308-45c8-b1bd-50d729fa6ec8" at bounding box center [500, 96] width 185 height 7
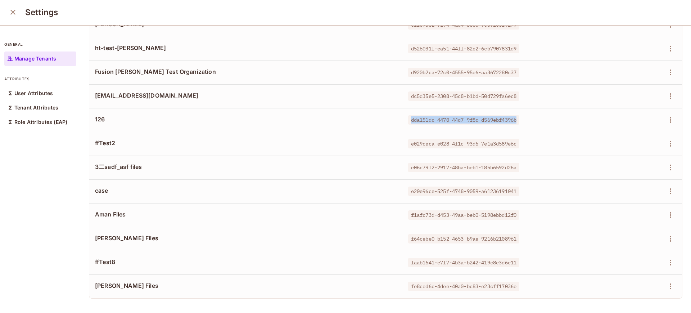
drag, startPoint x: 402, startPoint y: 112, endPoint x: 547, endPoint y: 116, distance: 144.8
click at [547, 116] on div "dda151dc-4470-44d7-9f8c-d569ebf4396b" at bounding box center [500, 119] width 185 height 7
drag, startPoint x: 403, startPoint y: 136, endPoint x: 555, endPoint y: 127, distance: 152.6
click at [555, 132] on td "e029ceca-e028-4f1c-93d6-7e1a3d589e6c" at bounding box center [501, 144] width 196 height 24
drag, startPoint x: 403, startPoint y: 162, endPoint x: 553, endPoint y: 168, distance: 150.6
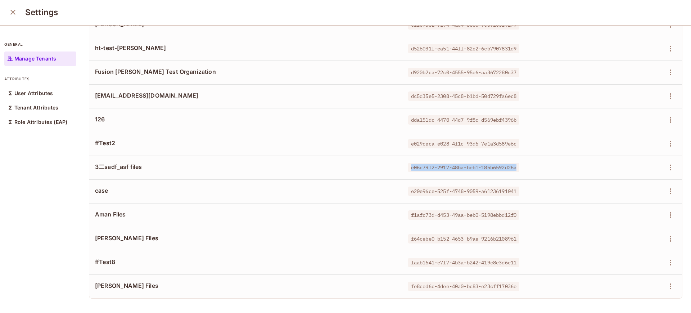
click at [553, 168] on td "e06c79f2-2917-48ba-beb1-185b6592d26a" at bounding box center [501, 168] width 196 height 24
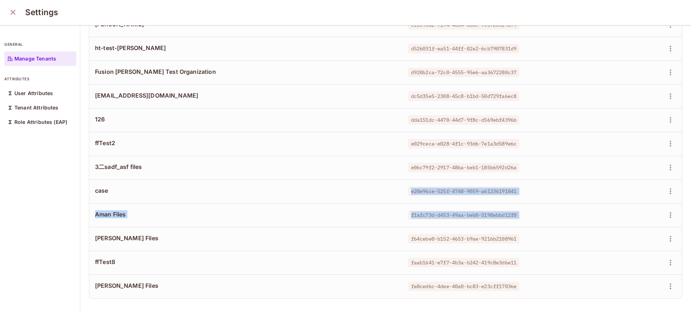
drag, startPoint x: 404, startPoint y: 185, endPoint x: 624, endPoint y: 199, distance: 221.2
click at [454, 203] on td "f1afc73d-d453-49aa-beb0-5198ebbd12f0" at bounding box center [501, 215] width 196 height 24
drag, startPoint x: 402, startPoint y: 186, endPoint x: 522, endPoint y: 186, distance: 119.5
click at [522, 188] on div "e20e96ce-525f-4748-9059-a61236191041" at bounding box center [500, 191] width 185 height 7
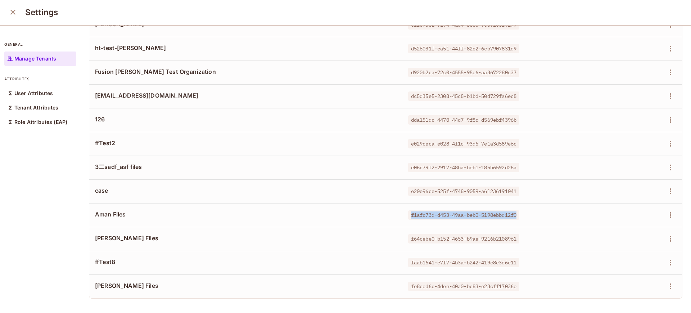
drag, startPoint x: 404, startPoint y: 209, endPoint x: 529, endPoint y: 208, distance: 125.3
click at [529, 211] on div "f1afc73d-d453-49aa-beb0-5198ebbd12f0" at bounding box center [500, 214] width 185 height 7
drag, startPoint x: 403, startPoint y: 231, endPoint x: 557, endPoint y: 241, distance: 153.7
click at [557, 241] on td "f64cebe0-b152-4653-b9ae-9216b2108961" at bounding box center [501, 239] width 196 height 24
drag, startPoint x: 404, startPoint y: 255, endPoint x: 534, endPoint y: 256, distance: 129.6
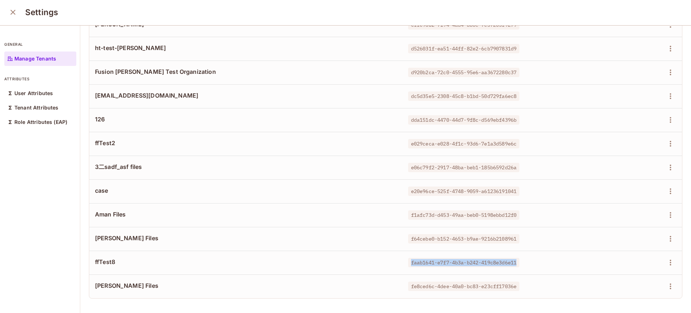
click at [534, 259] on div "faab1641-e7f7-4b3a-b242-419c8e3d6e11" at bounding box center [500, 262] width 185 height 7
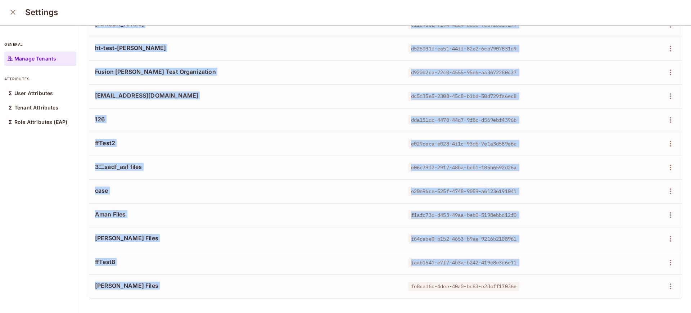
drag, startPoint x: 403, startPoint y: 278, endPoint x: 593, endPoint y: 276, distance: 190.5
click at [593, 276] on tr "[PERSON_NAME] Files fe8ced6c-4dee-40a0-bc83-e23cff17036e" at bounding box center [385, 286] width 593 height 24
click at [438, 282] on span "fe8ced6c-4dee-40a0-bc83-e23cff17036e" at bounding box center [463, 286] width 111 height 9
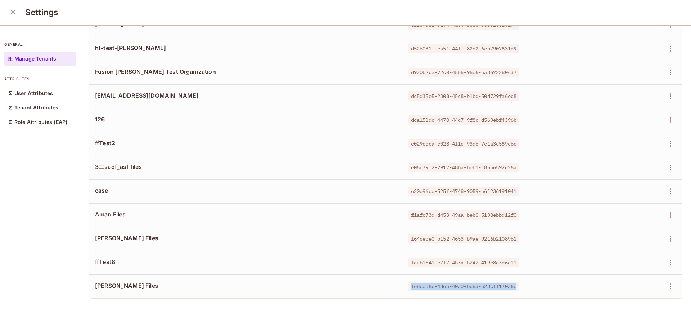
drag, startPoint x: 514, startPoint y: 279, endPoint x: 401, endPoint y: 279, distance: 113.4
click at [408, 282] on span "fe8ced6c-4dee-40a0-bc83-e23cff17036e" at bounding box center [463, 286] width 111 height 9
click at [551, 61] on td "d920b2ca-72c0-4555-95e6-aa3672280c37" at bounding box center [501, 72] width 196 height 24
